Goal: Check status

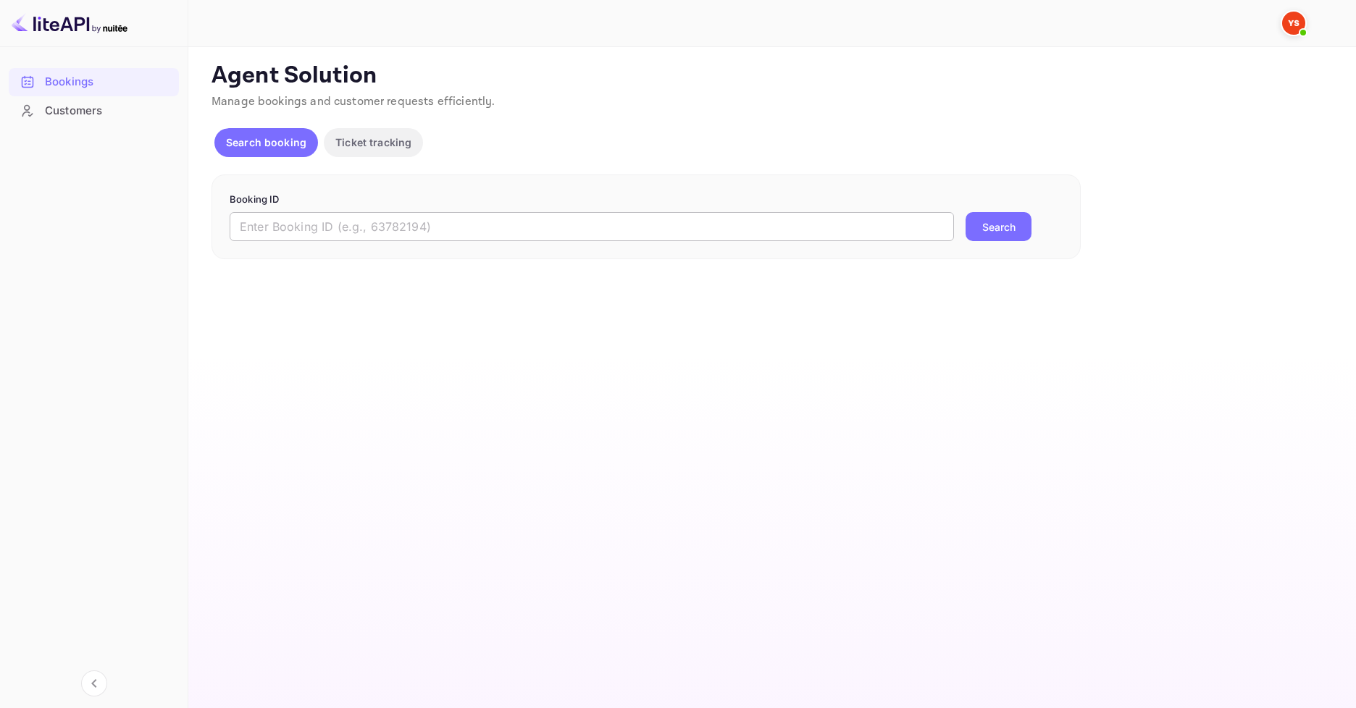
click at [480, 231] on input "text" at bounding box center [592, 226] width 724 height 29
paste input "9753395"
type input "9753395"
click at [986, 230] on button "Search" at bounding box center [999, 226] width 66 height 29
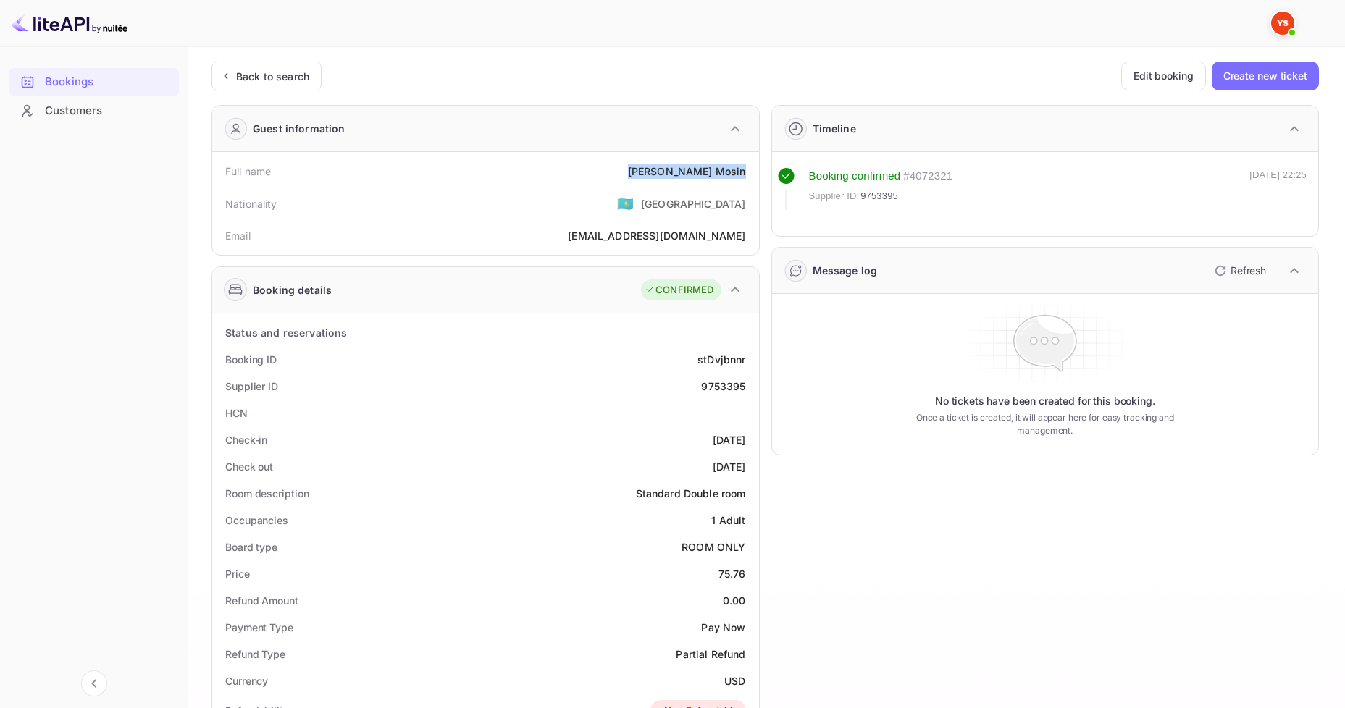
drag, startPoint x: 668, startPoint y: 172, endPoint x: 745, endPoint y: 172, distance: 77.5
click at [745, 172] on div "Full name [PERSON_NAME]" at bounding box center [485, 171] width 535 height 27
copy div "[PERSON_NAME]"
drag, startPoint x: 713, startPoint y: 577, endPoint x: 750, endPoint y: 577, distance: 37.7
click at [750, 577] on div "Price 75.76" at bounding box center [485, 574] width 535 height 27
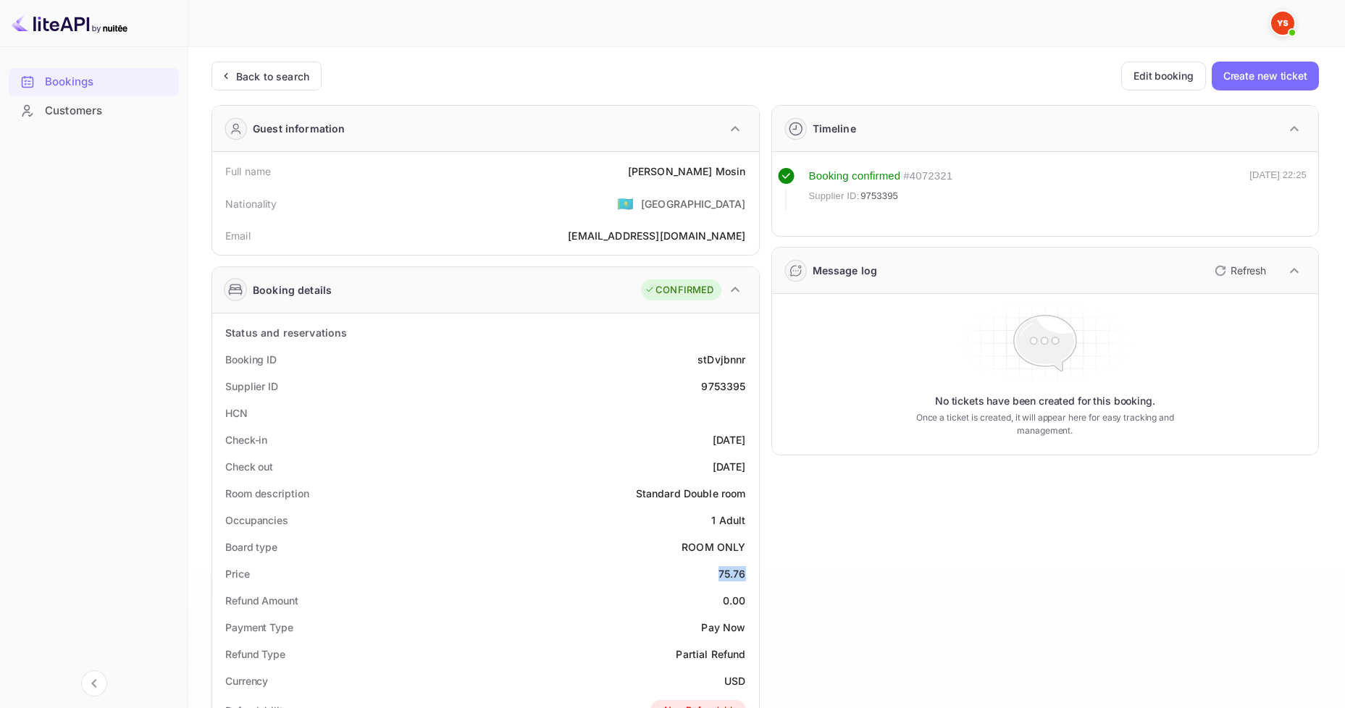
copy div "75.76"
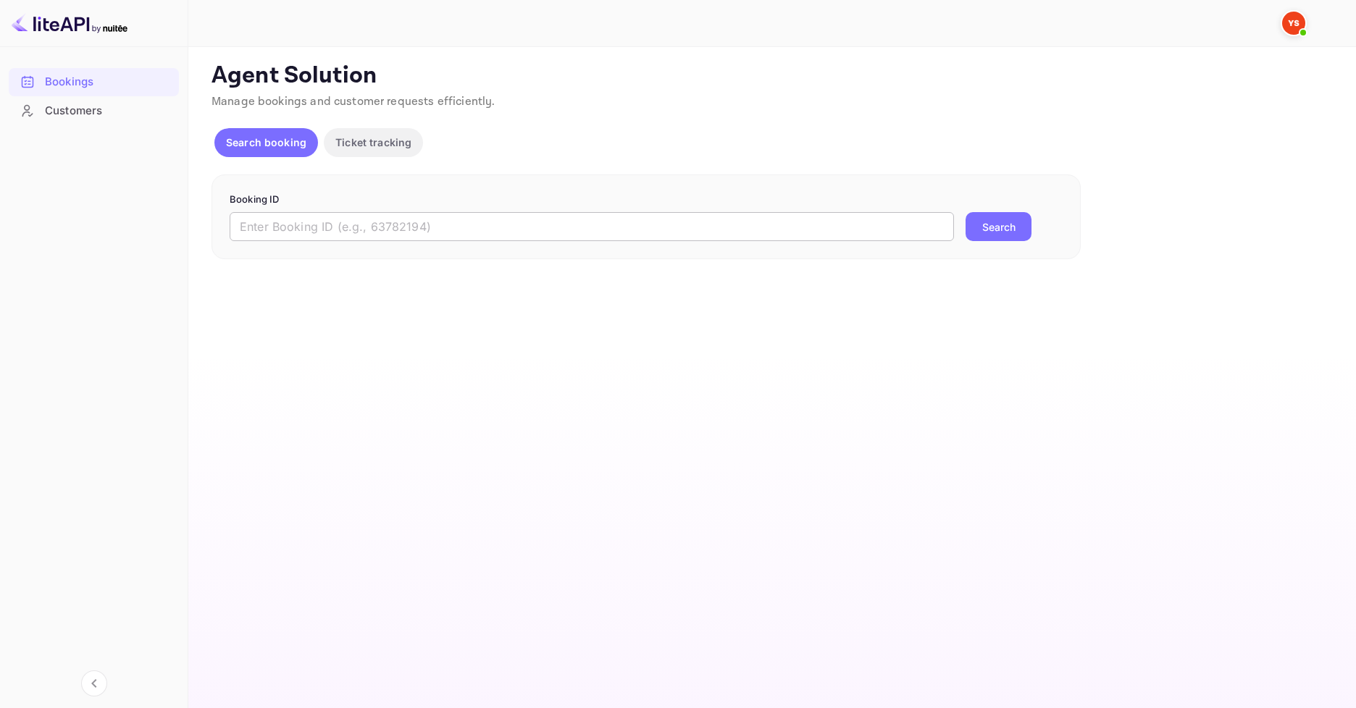
click at [528, 238] on input "text" at bounding box center [592, 226] width 724 height 29
paste input "9391314"
type input "9391314"
click at [993, 235] on button "Search" at bounding box center [999, 226] width 66 height 29
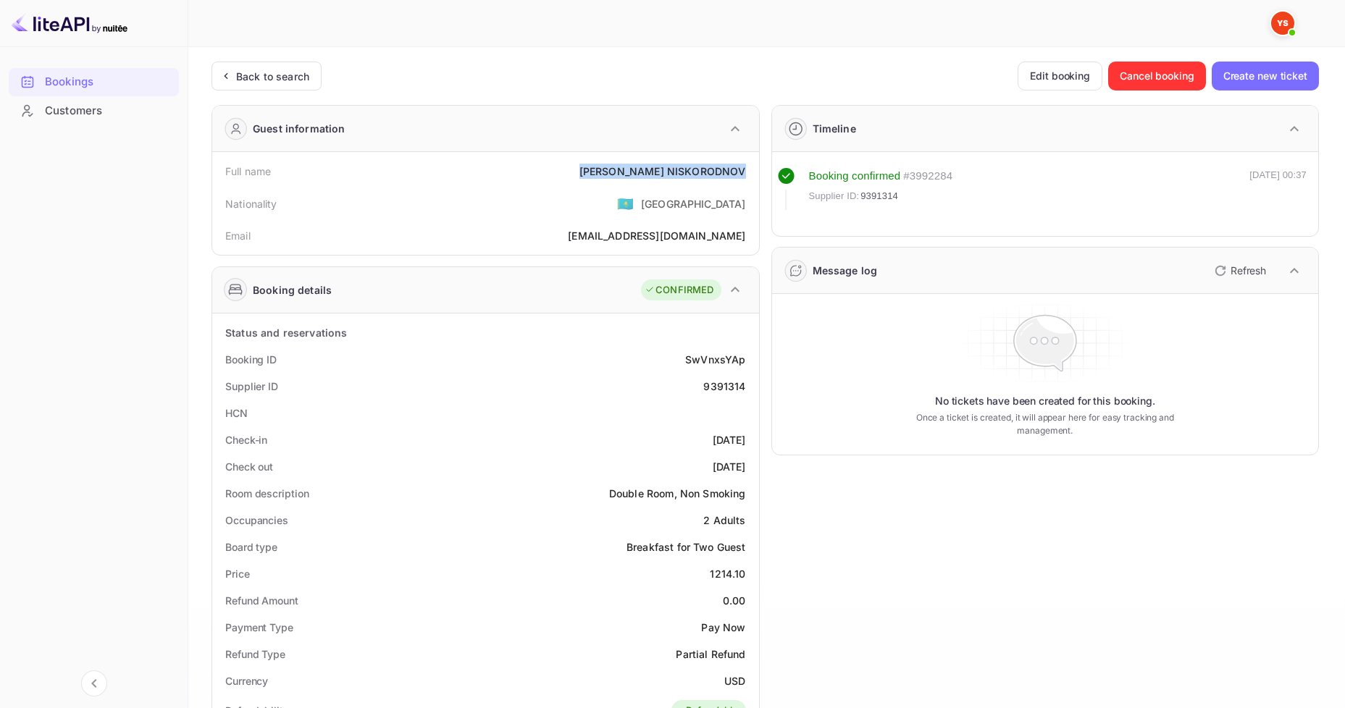
drag, startPoint x: 605, startPoint y: 175, endPoint x: 747, endPoint y: 169, distance: 142.1
click at [747, 169] on div "Full name STANISLAV NISKORODNOV" at bounding box center [485, 171] width 535 height 27
copy div "STANISLAV NISKORODNOV"
drag, startPoint x: 699, startPoint y: 570, endPoint x: 749, endPoint y: 570, distance: 50.0
click at [749, 570] on div "Price 1214.10" at bounding box center [485, 574] width 535 height 27
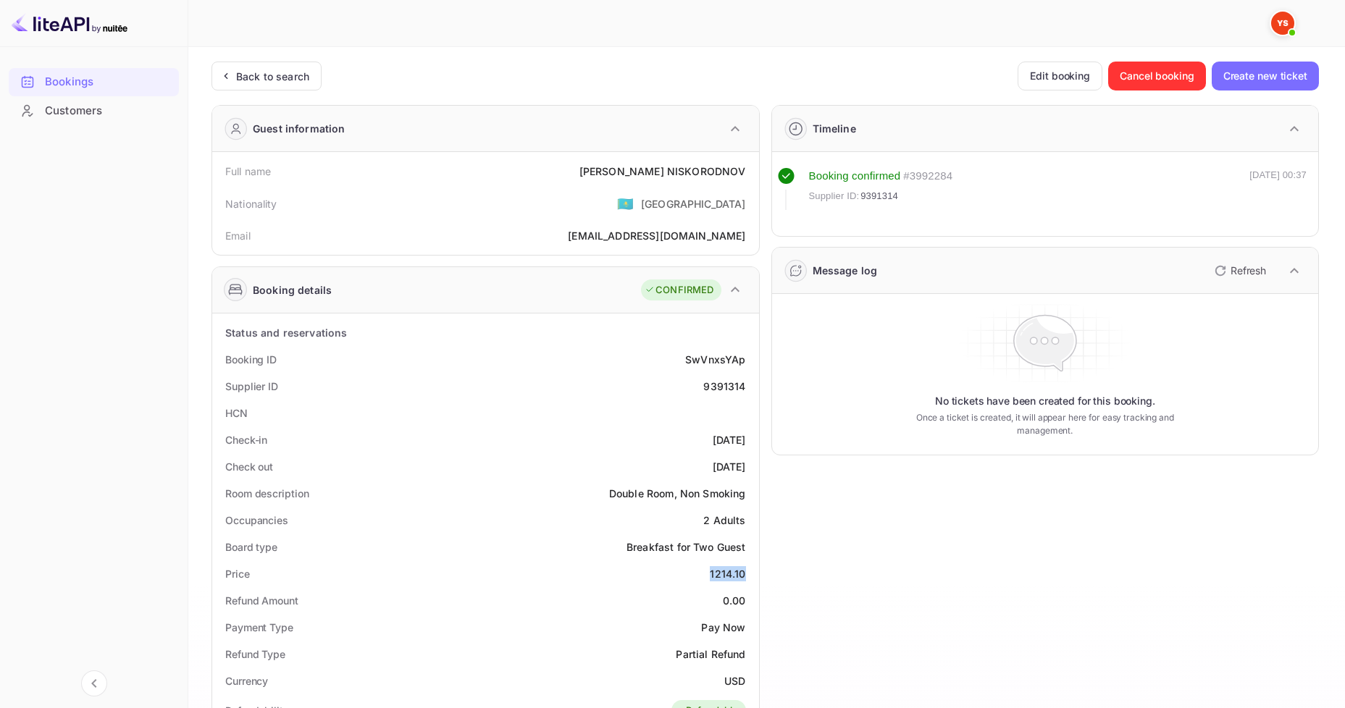
copy div "1214.10"
